Goal: Find contact information: Find contact information

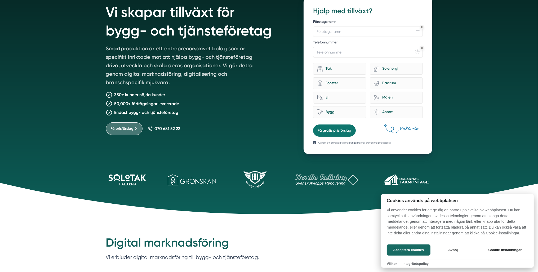
scroll to position [56, 0]
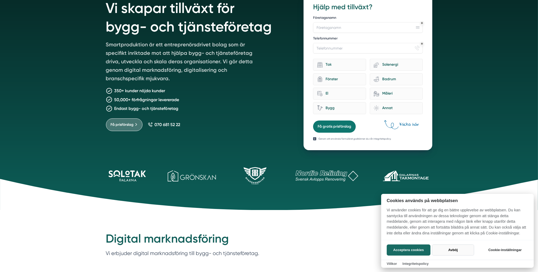
click at [447, 251] on button "Avböj" at bounding box center [453, 250] width 42 height 11
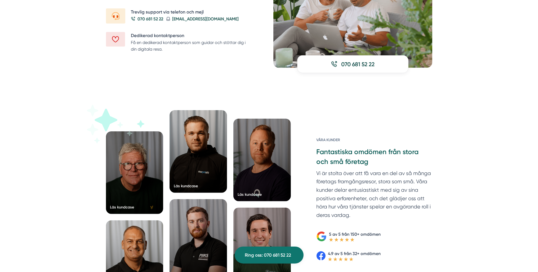
scroll to position [755, 0]
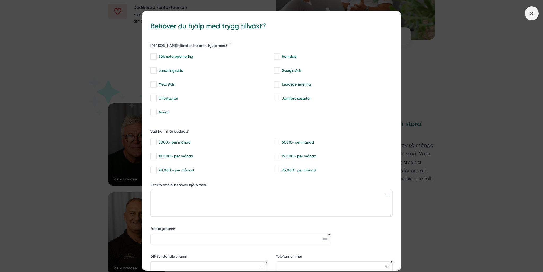
click at [534, 14] on icon at bounding box center [531, 14] width 6 height 6
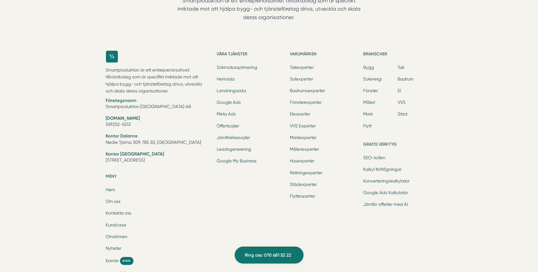
scroll to position [1611, 0]
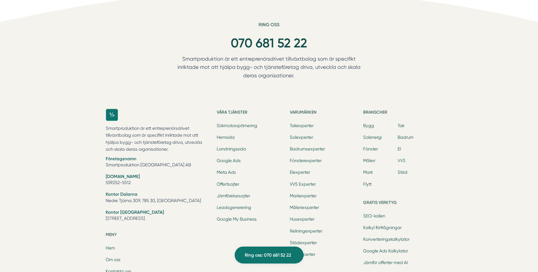
click at [402, 160] on link "VVS" at bounding box center [402, 160] width 8 height 5
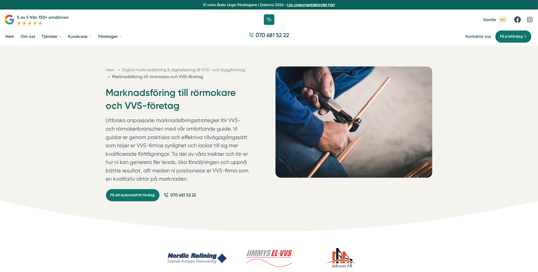
click at [476, 37] on link "Kontakta oss" at bounding box center [477, 36] width 25 height 5
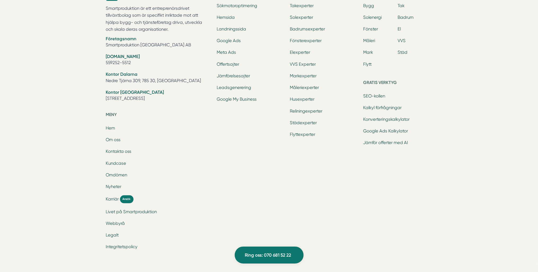
scroll to position [1751, 0]
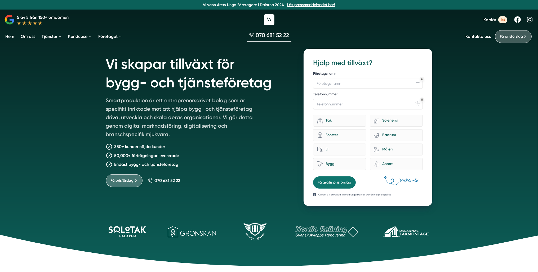
click at [485, 38] on link "Kontakta oss" at bounding box center [477, 36] width 25 height 5
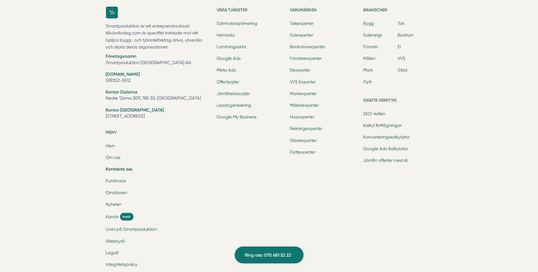
scroll to position [611, 0]
